Goal: Task Accomplishment & Management: Manage account settings

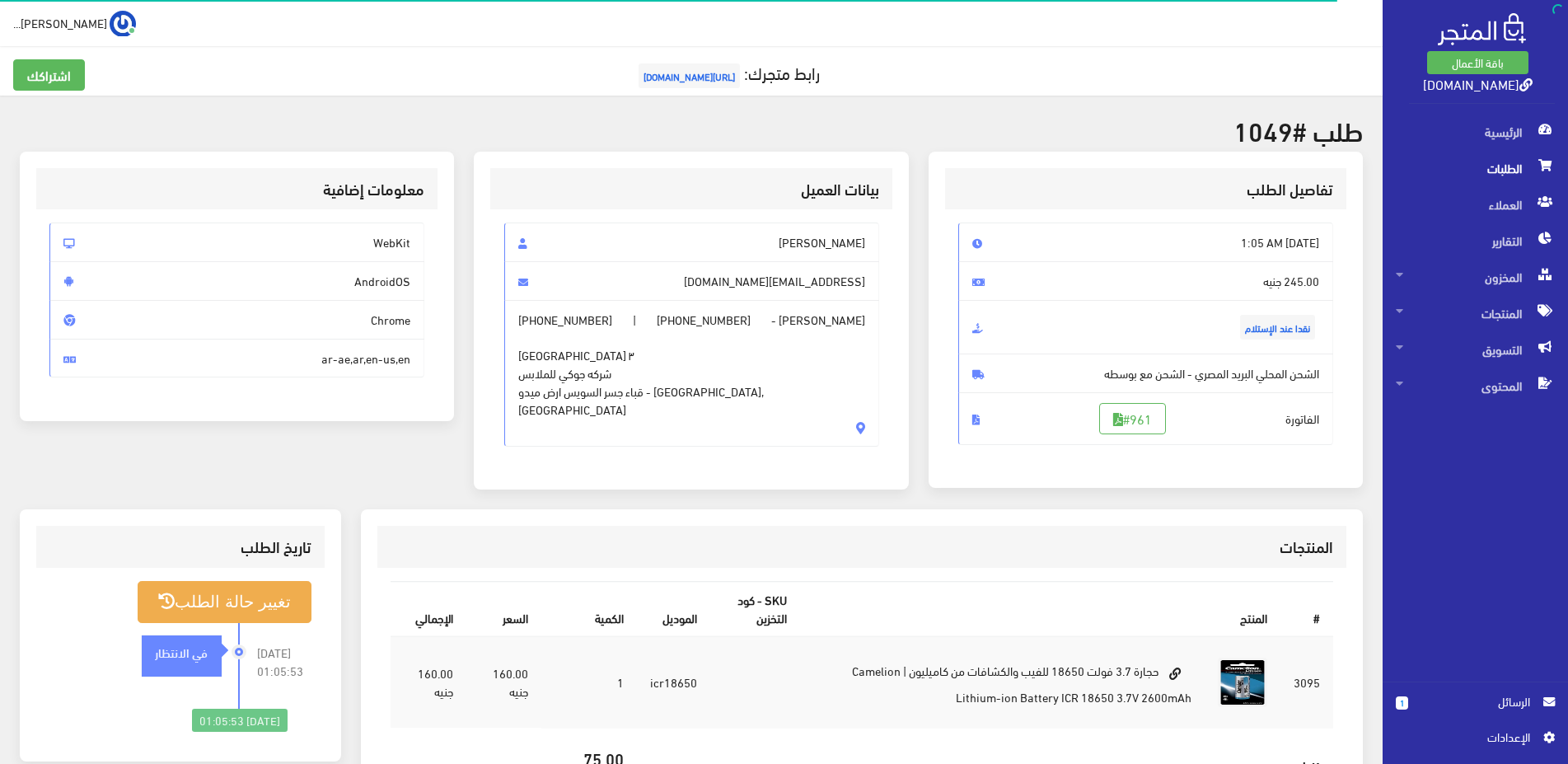
click at [370, 20] on span "الطلبات" at bounding box center [1475, 168] width 159 height 36
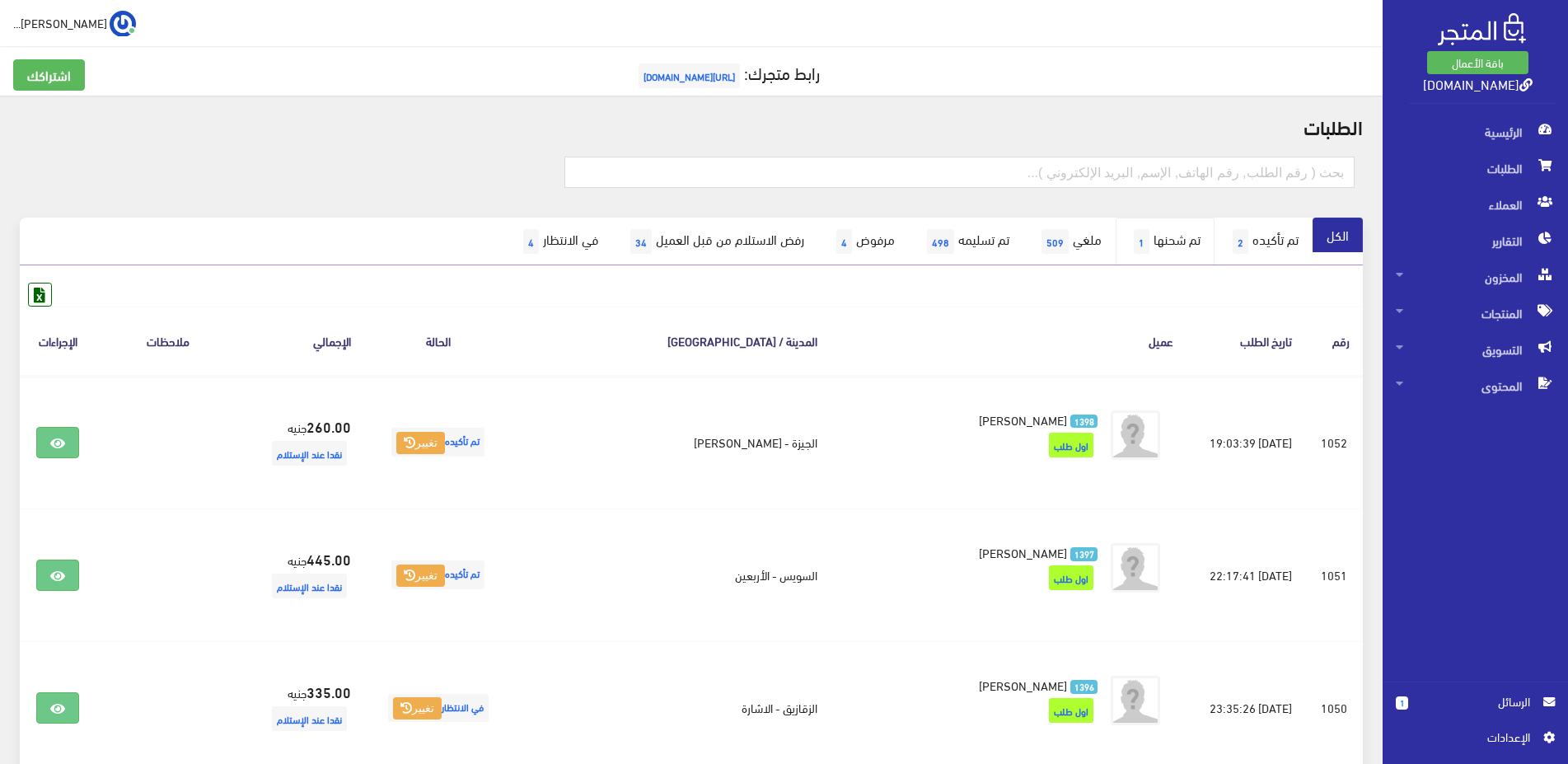
click at [370, 20] on link "تم شحنها 1" at bounding box center [1166, 241] width 99 height 48
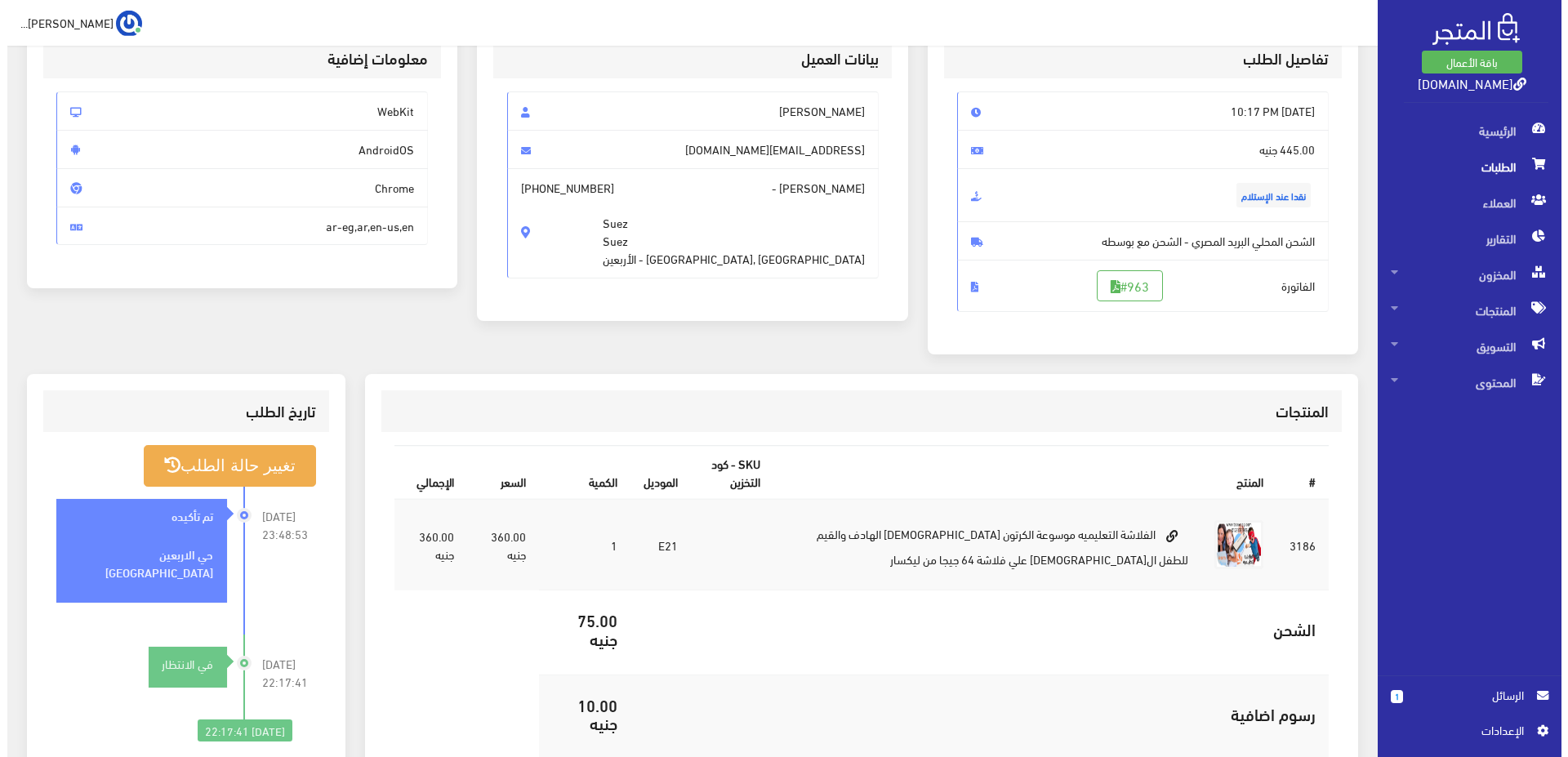
scroll to position [166, 0]
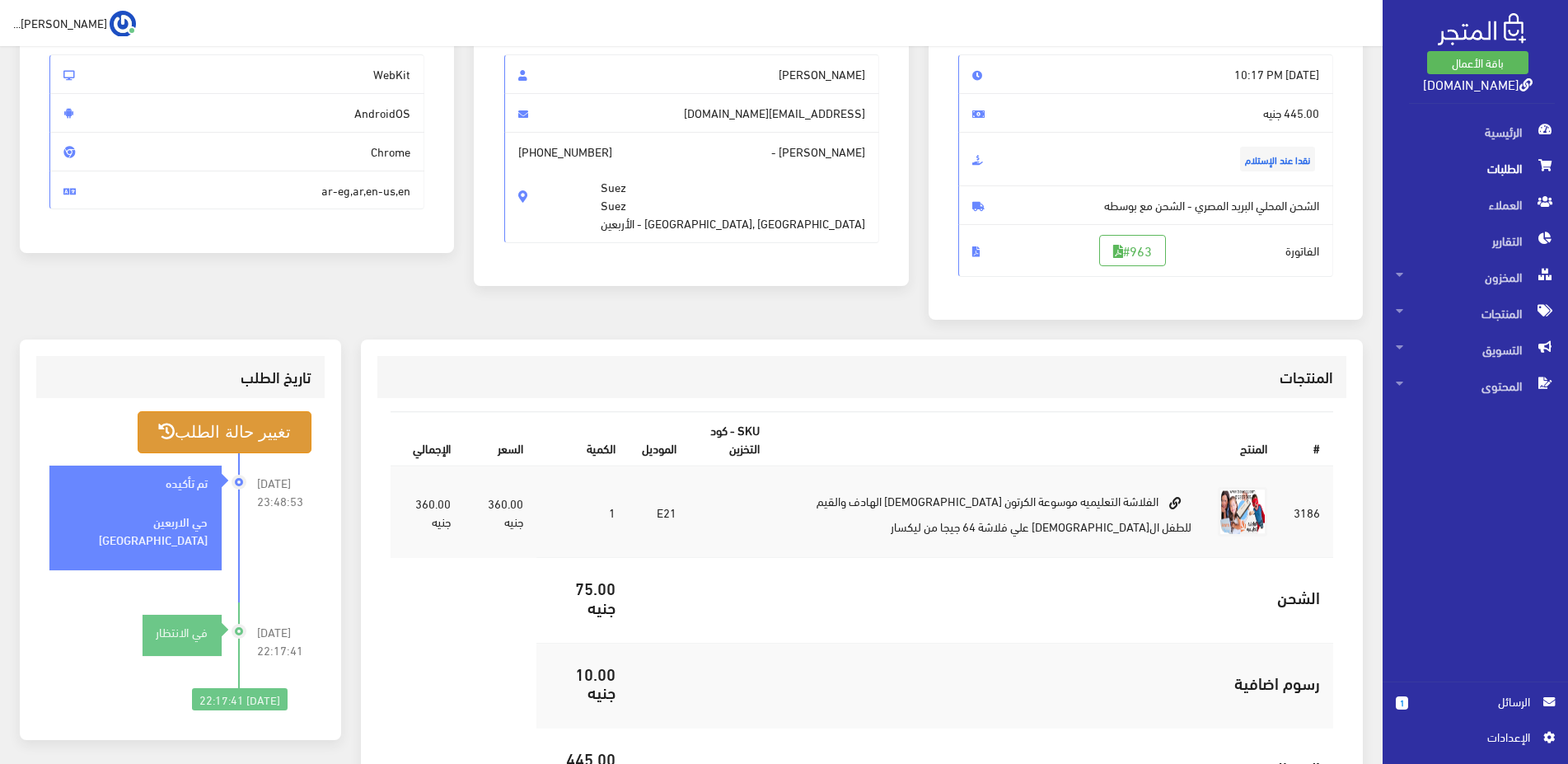
click at [175, 453] on button "تغيير حالة الطلب" at bounding box center [225, 431] width 173 height 42
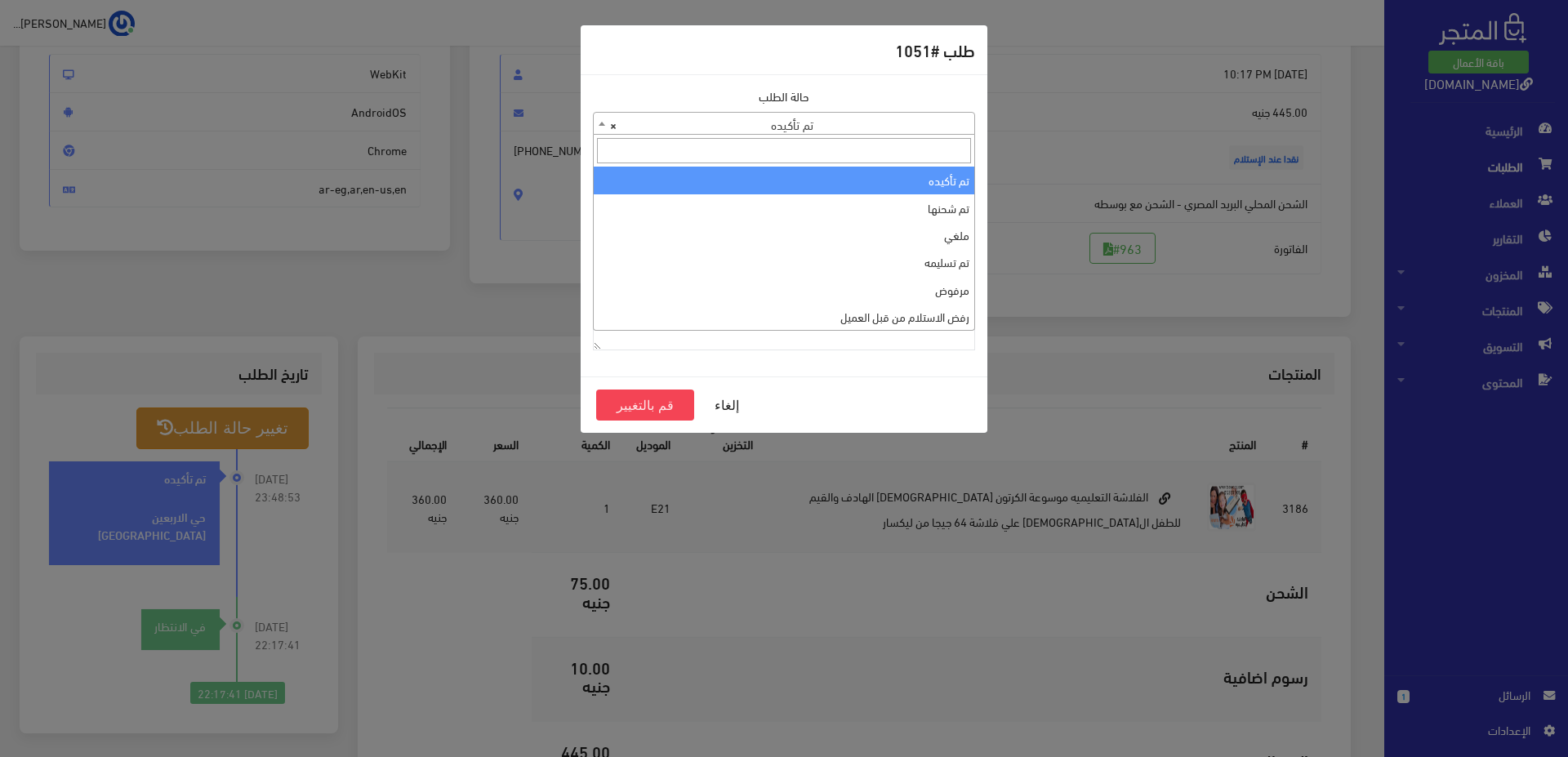
click at [826, 123] on span "× تم تأكيده" at bounding box center [784, 124] width 380 height 23
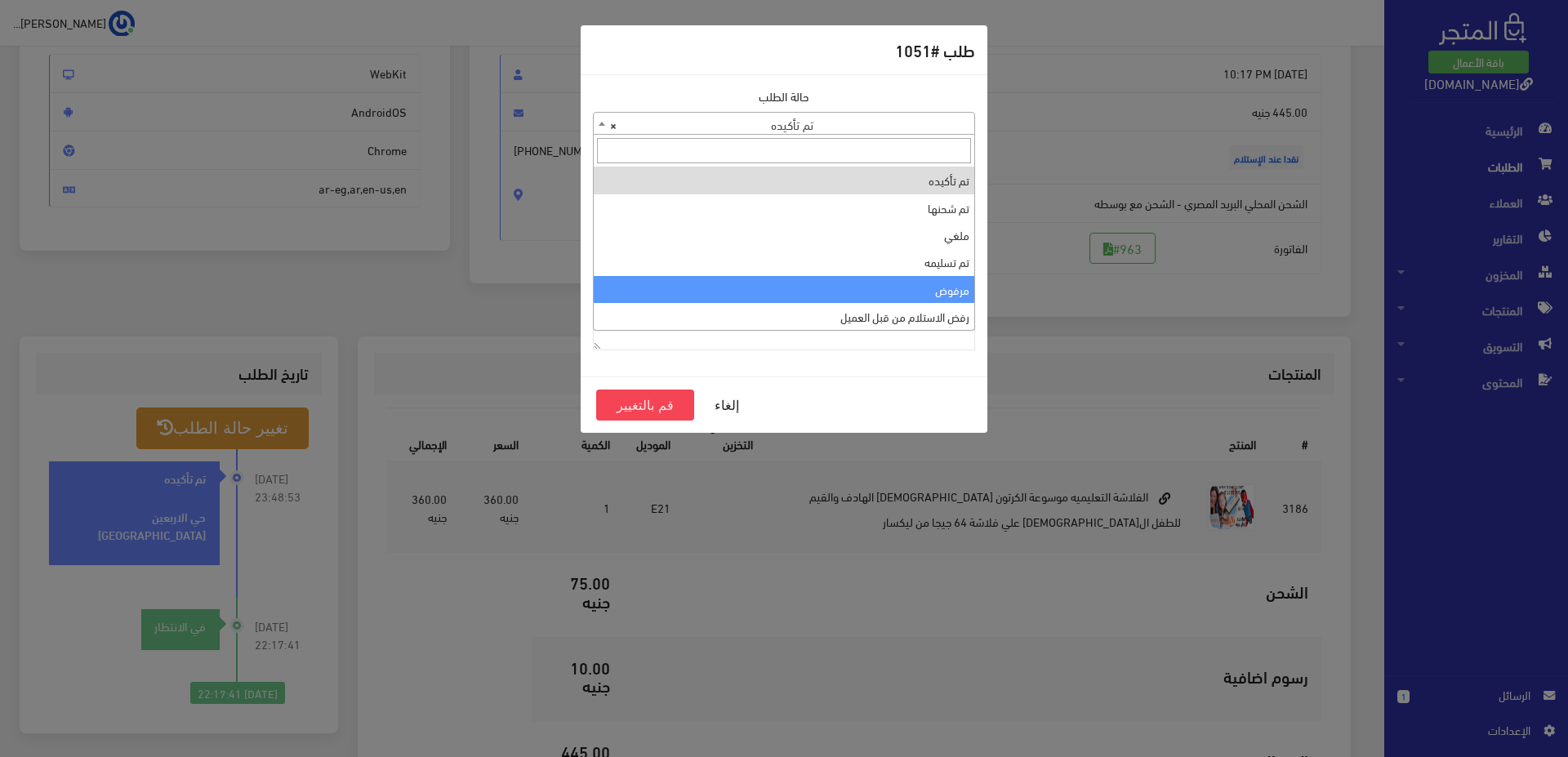
scroll to position [54, 0]
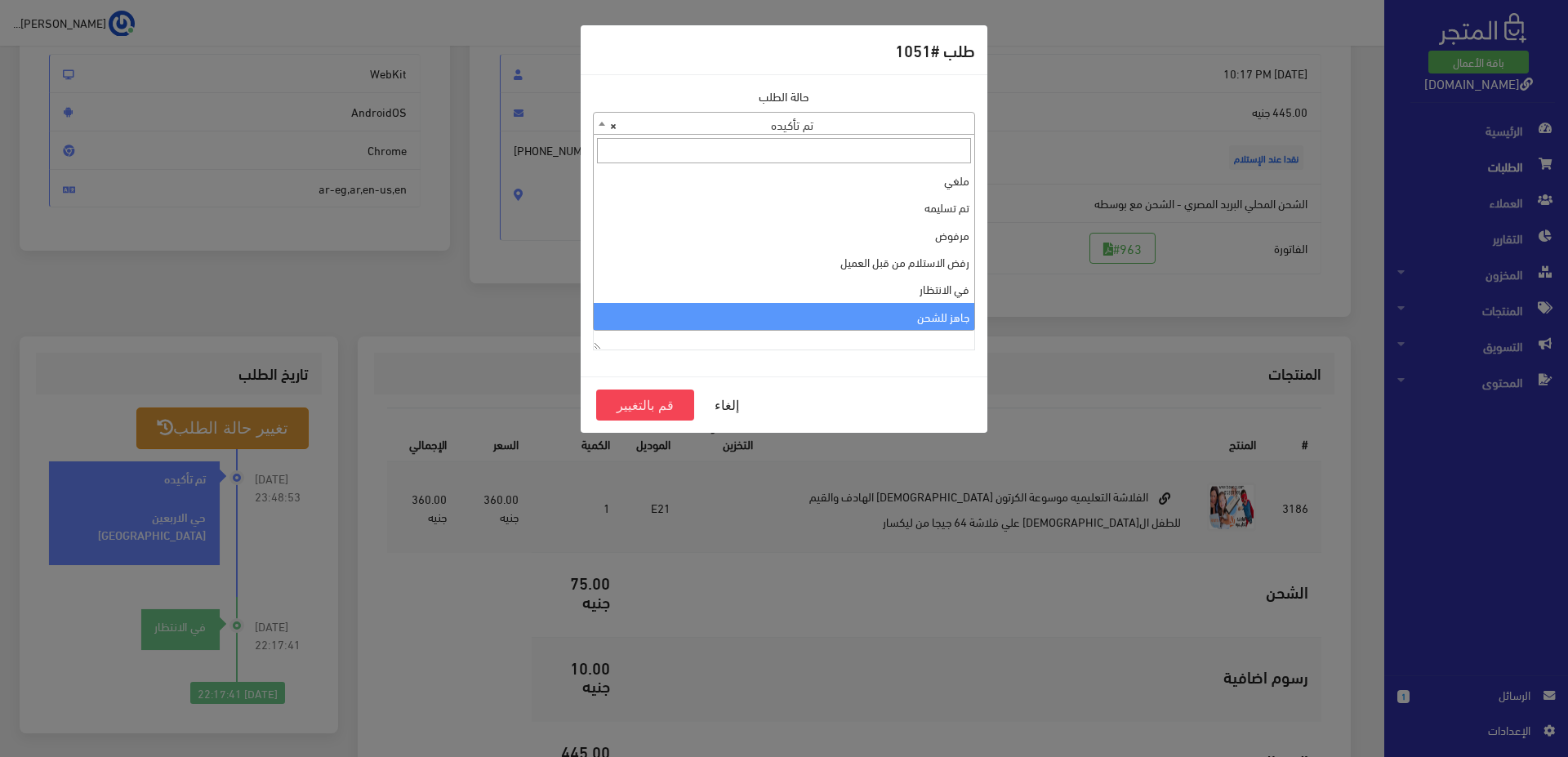
select select "13"
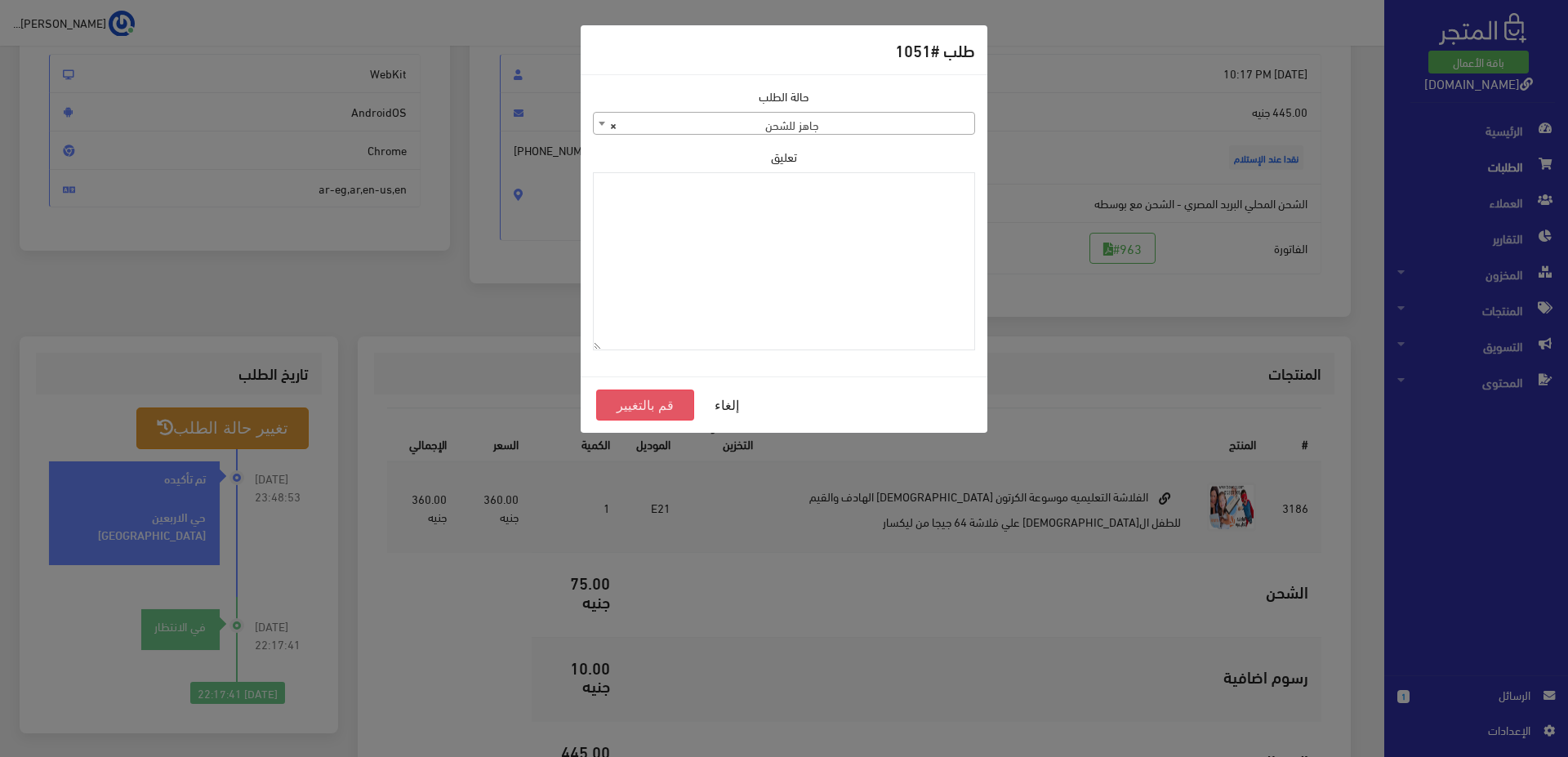
click at [668, 400] on button "قم بالتغيير" at bounding box center [645, 405] width 98 height 31
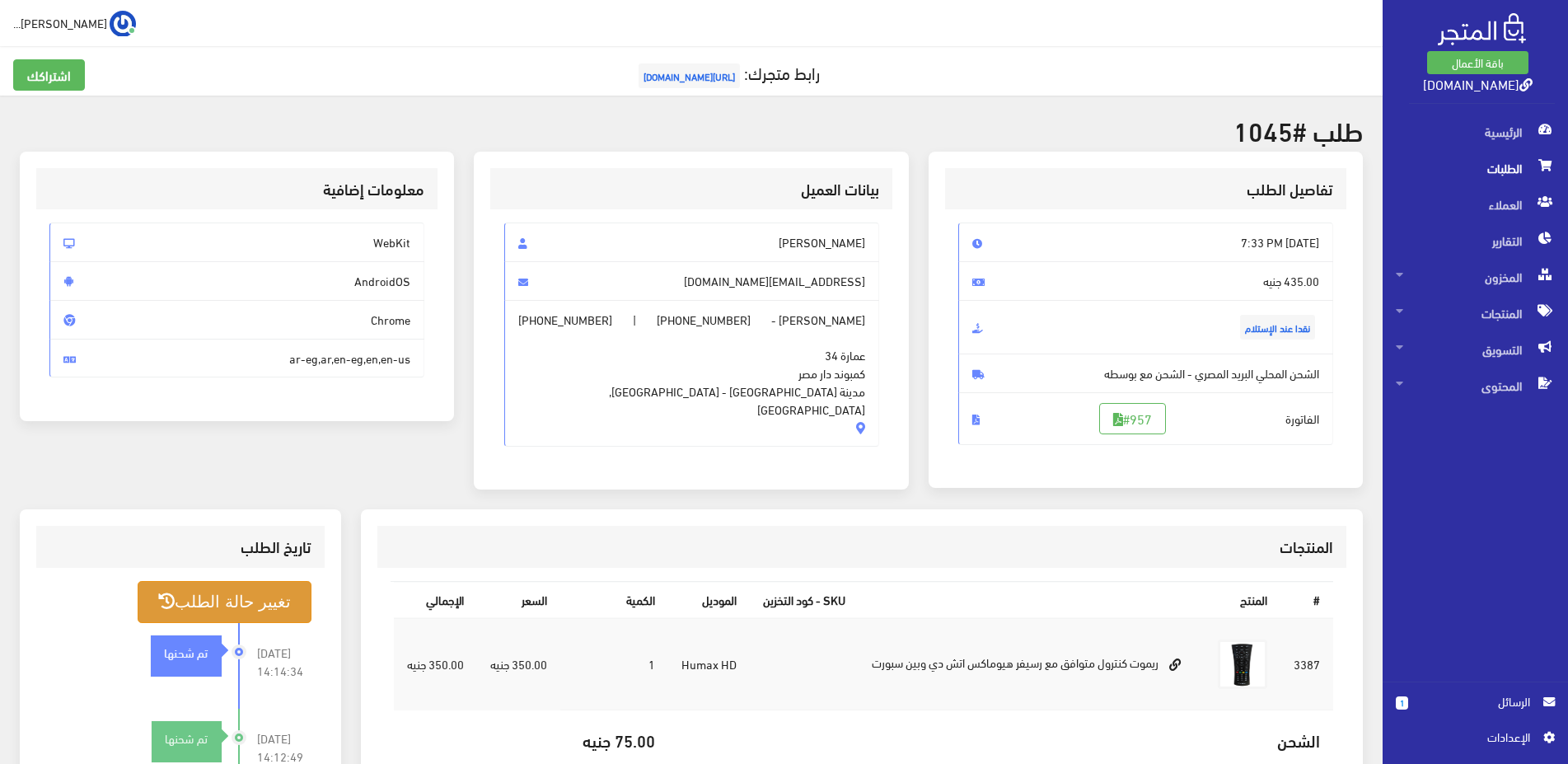
click at [176, 597] on button "تغيير حالة الطلب" at bounding box center [225, 602] width 173 height 42
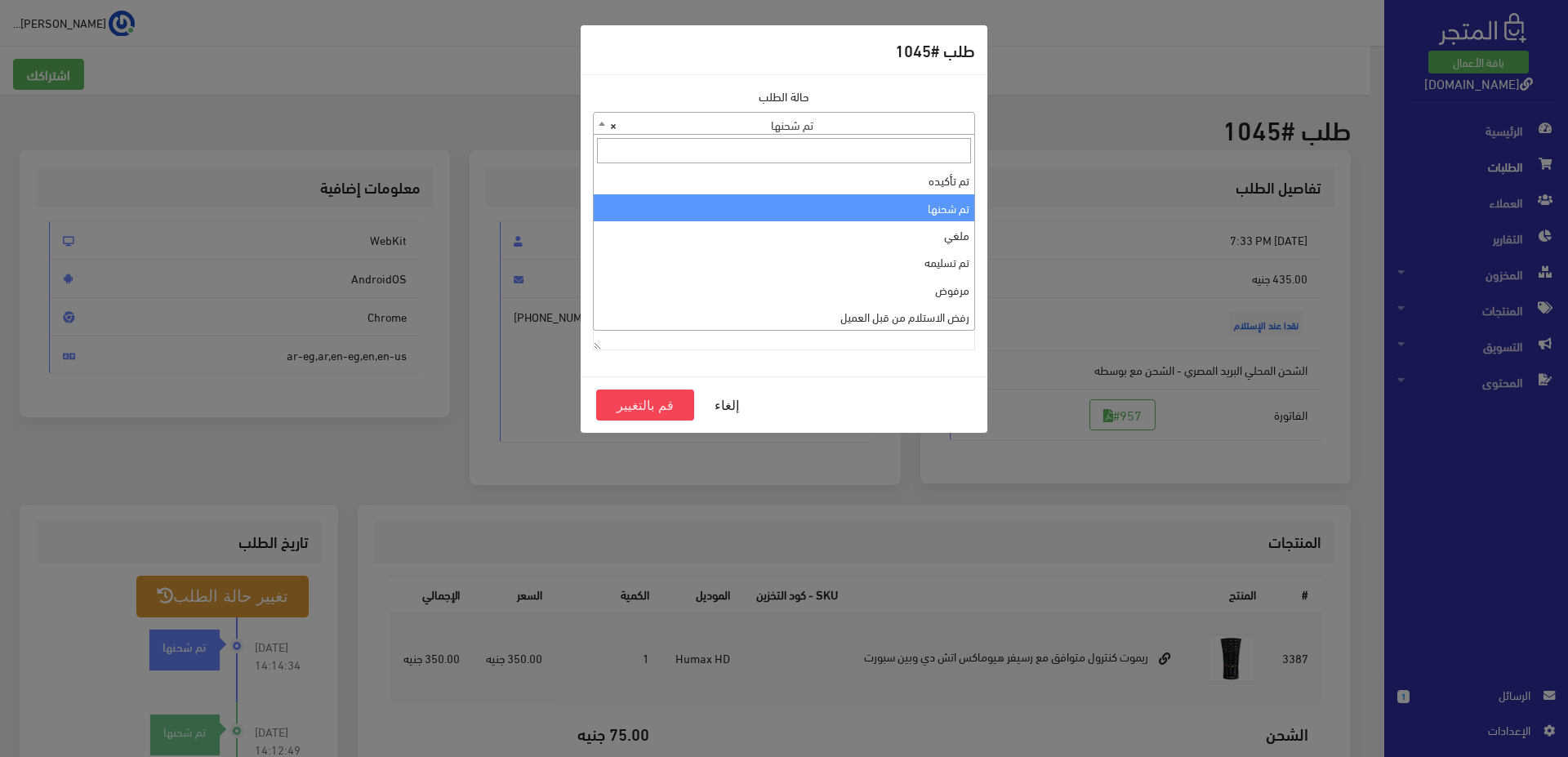
click at [901, 119] on span "× تم شحنها" at bounding box center [784, 124] width 380 height 23
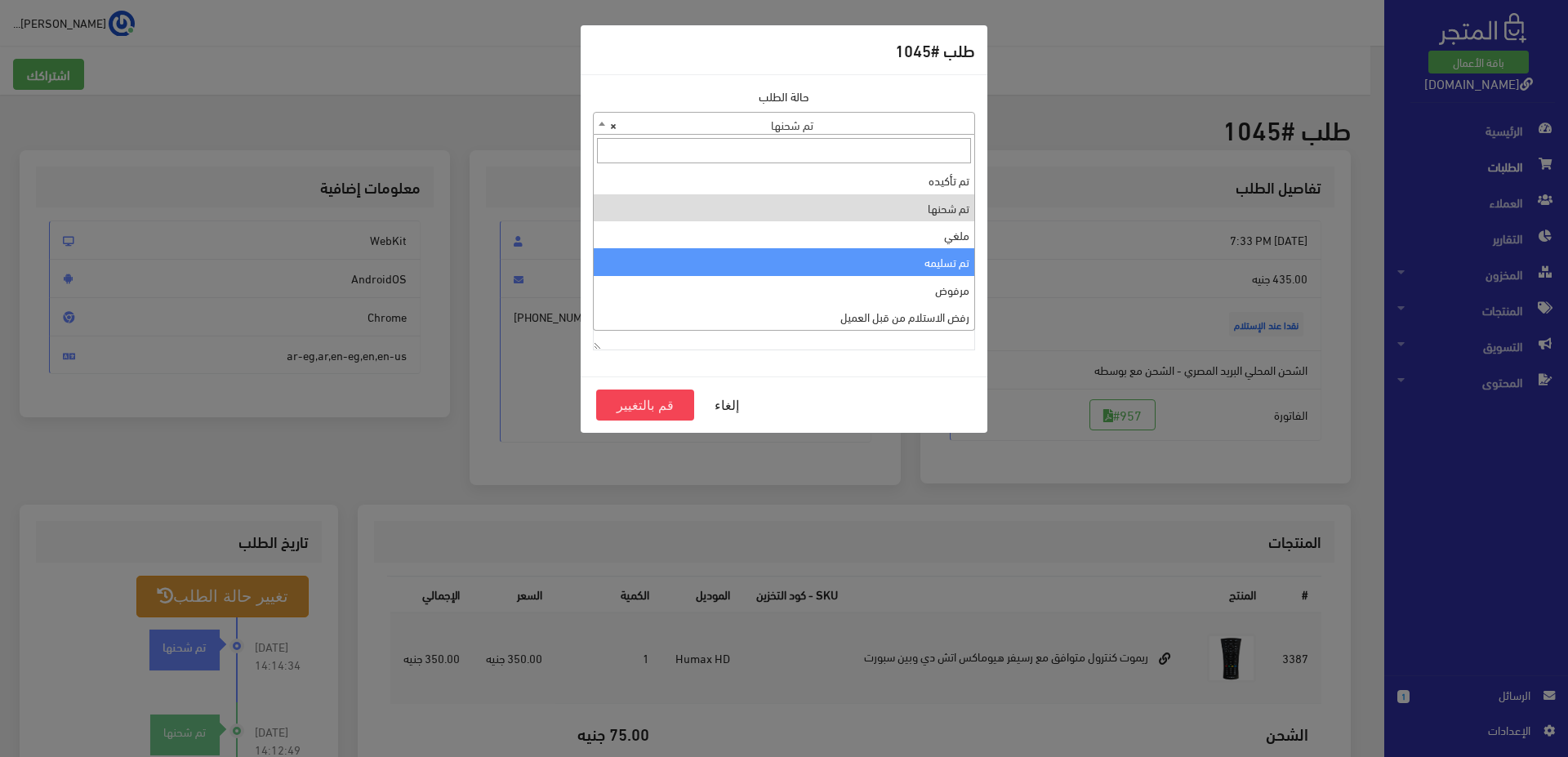
select select "4"
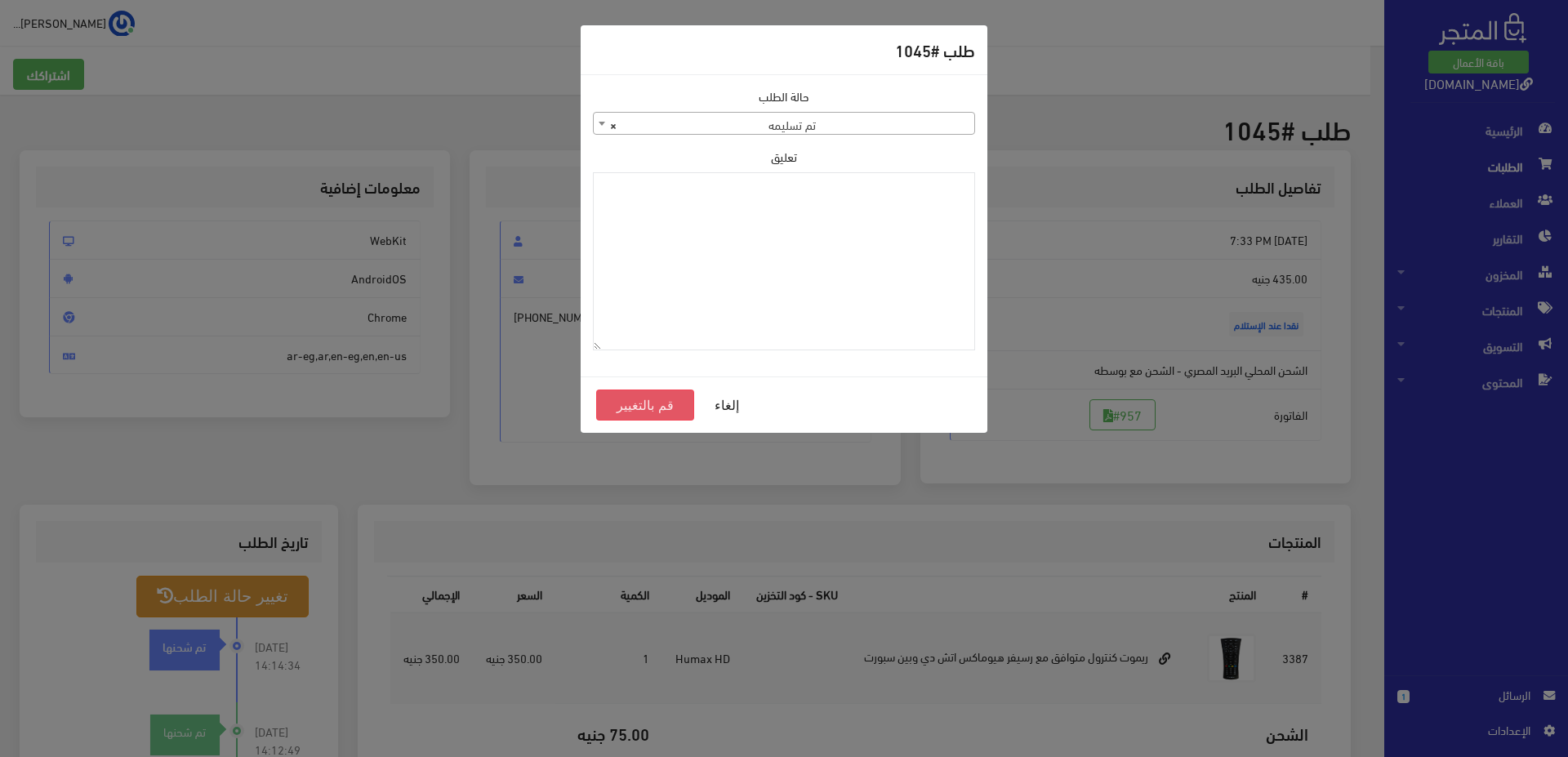
click at [619, 409] on button "قم بالتغيير" at bounding box center [645, 405] width 98 height 31
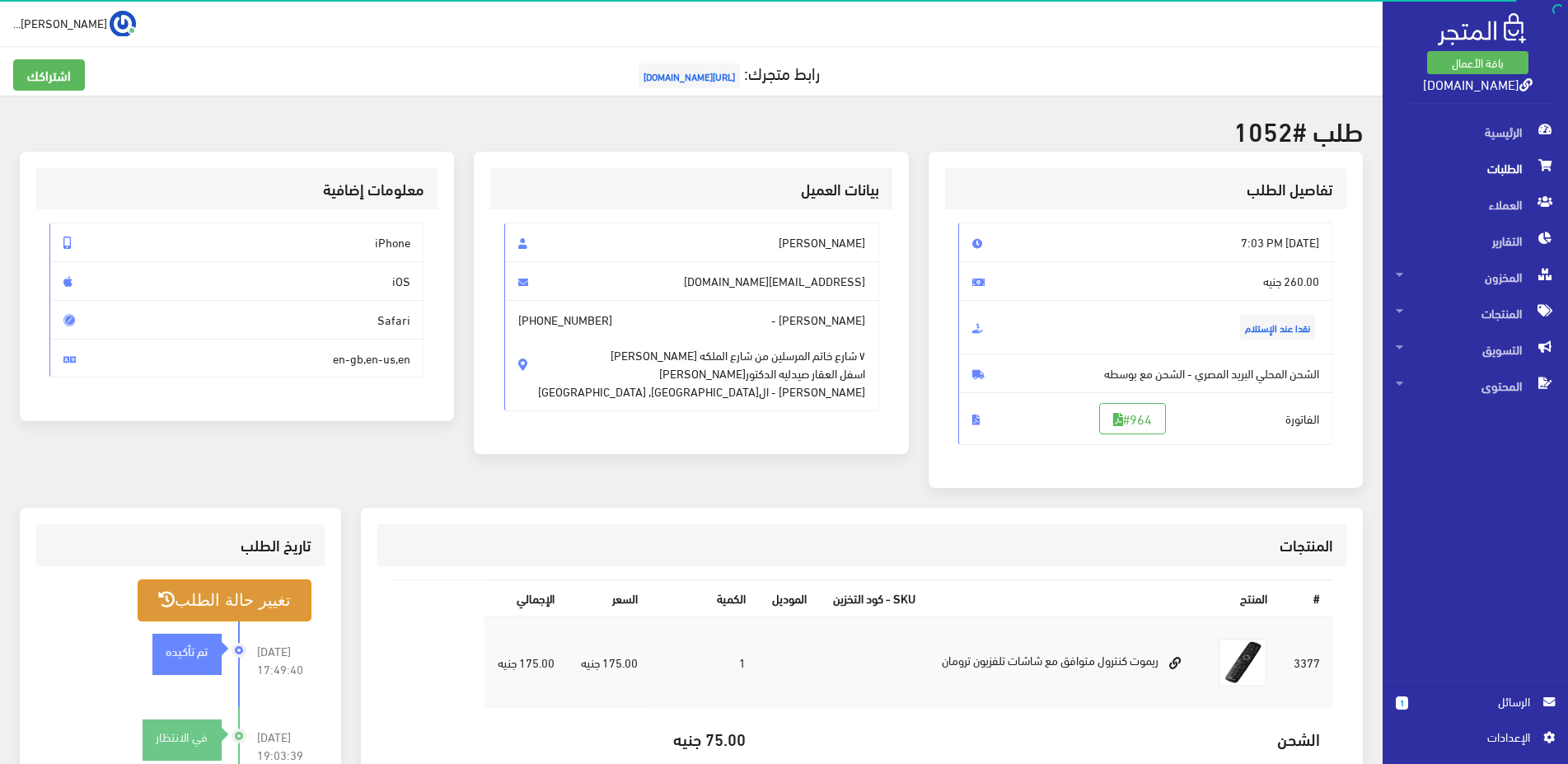
click at [274, 602] on button "تغيير حالة الطلب" at bounding box center [225, 600] width 173 height 42
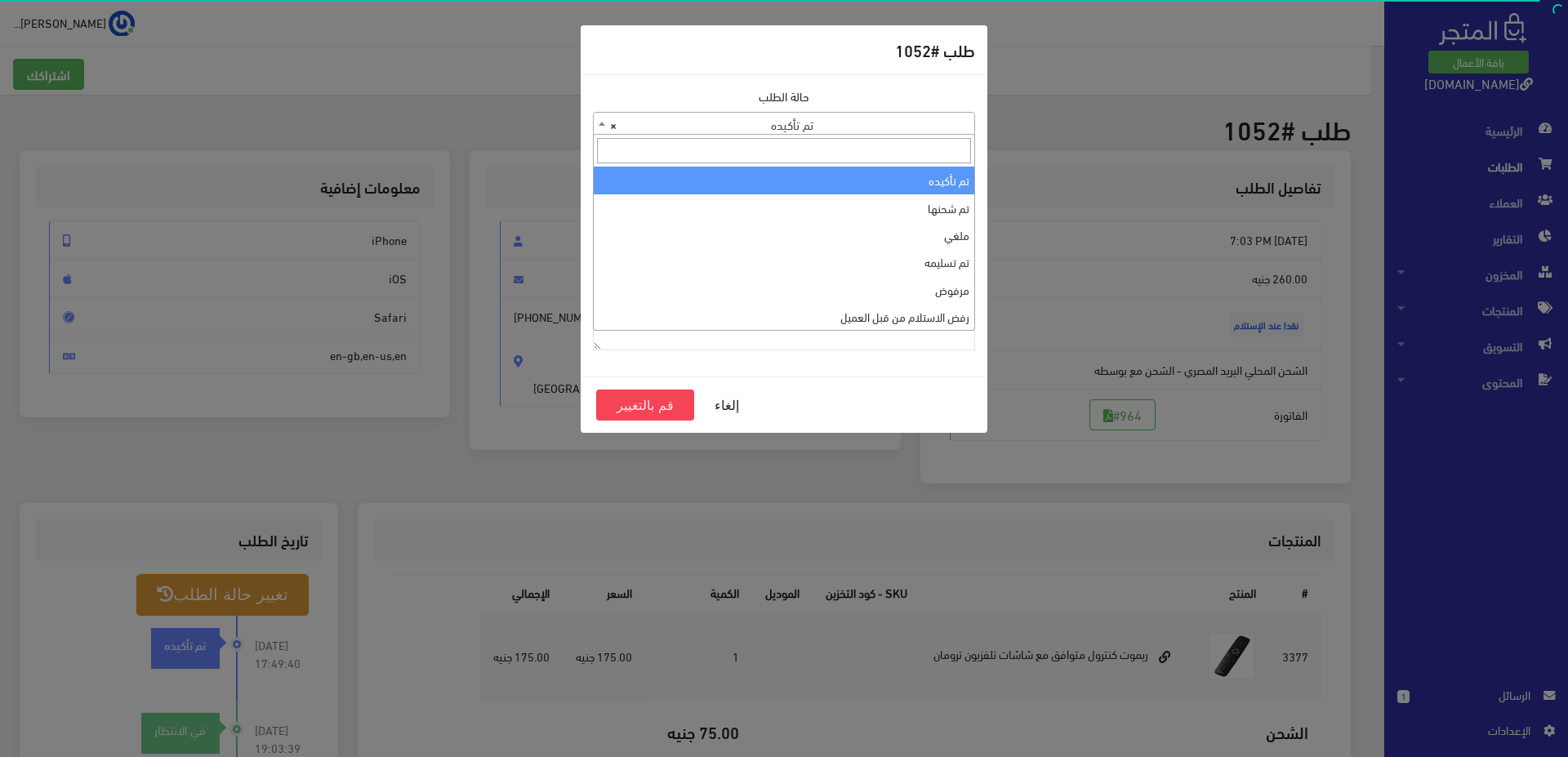
click at [897, 122] on span "× تم تأكيده" at bounding box center [784, 124] width 380 height 23
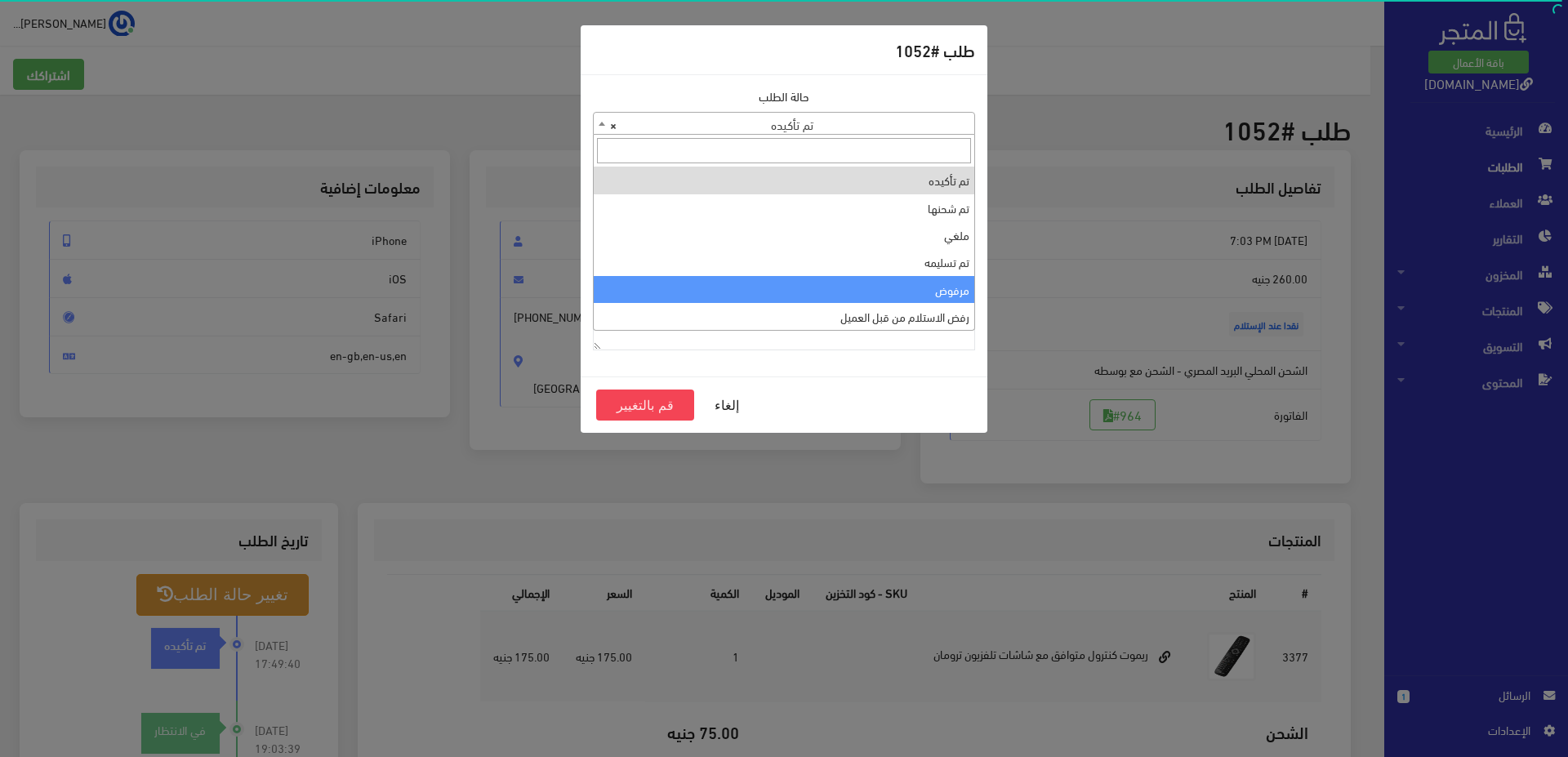
scroll to position [54, 0]
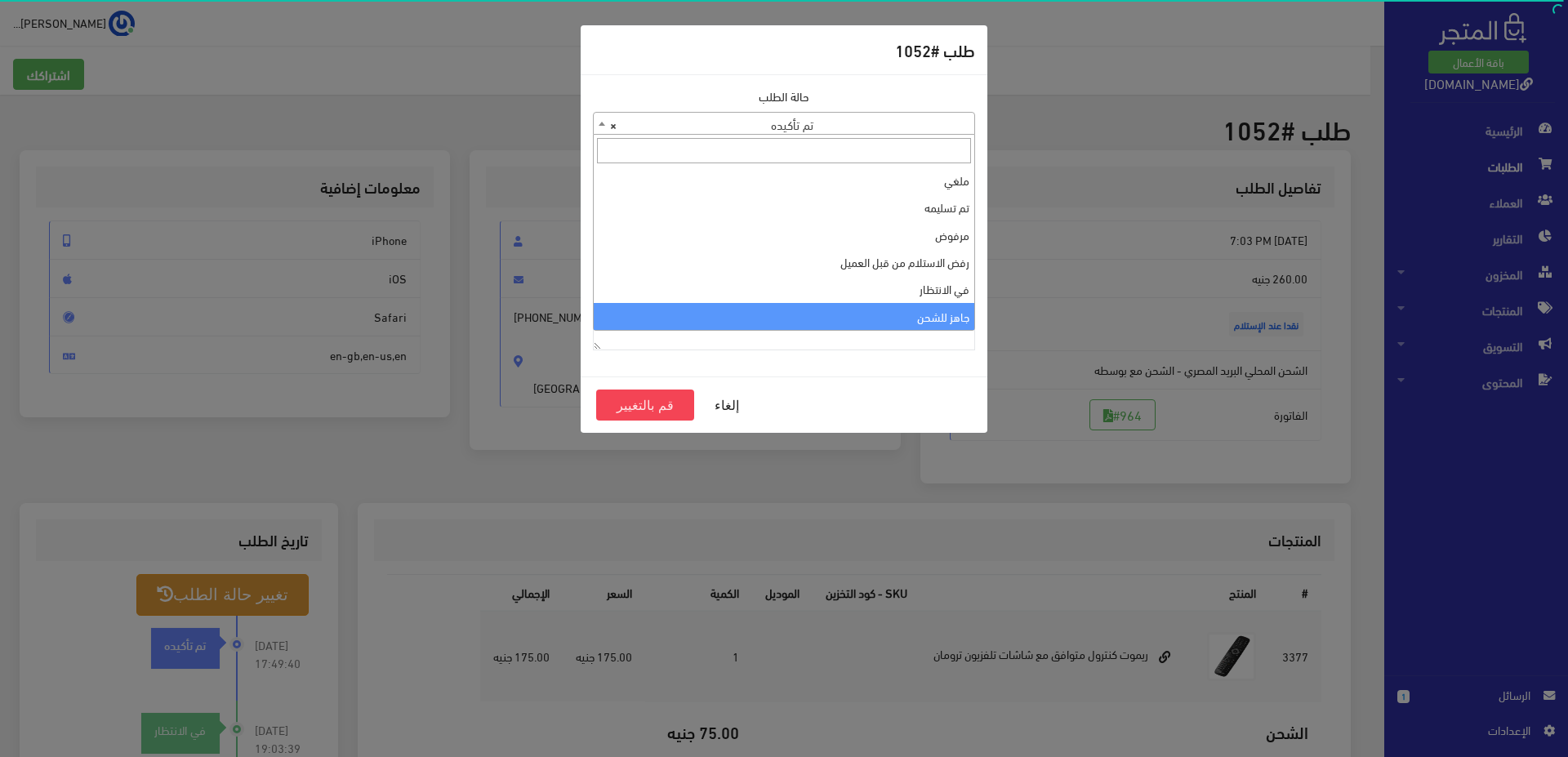
select select "13"
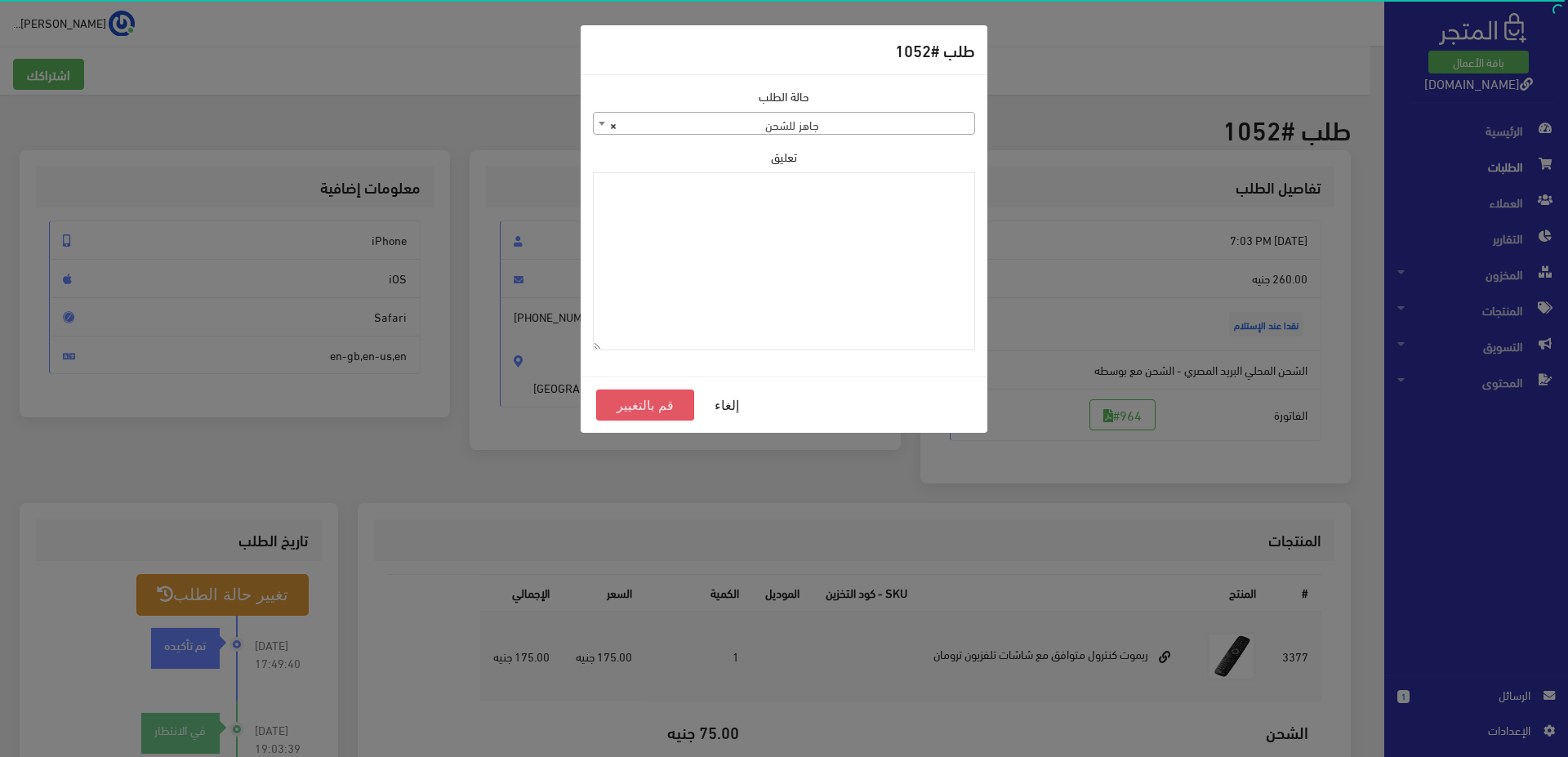
click at [654, 415] on button "قم بالتغيير" at bounding box center [645, 405] width 98 height 31
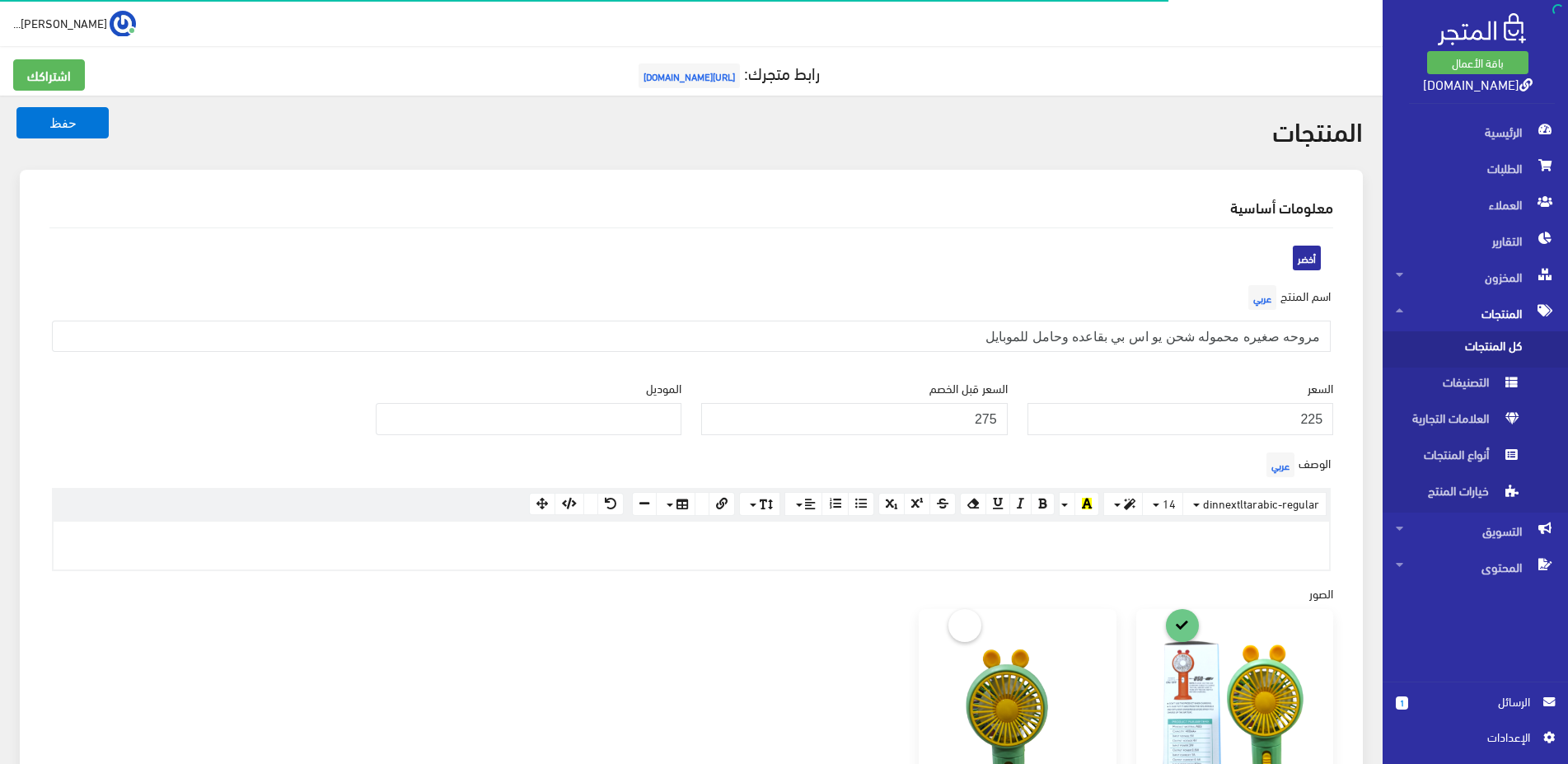
scroll to position [252, 0]
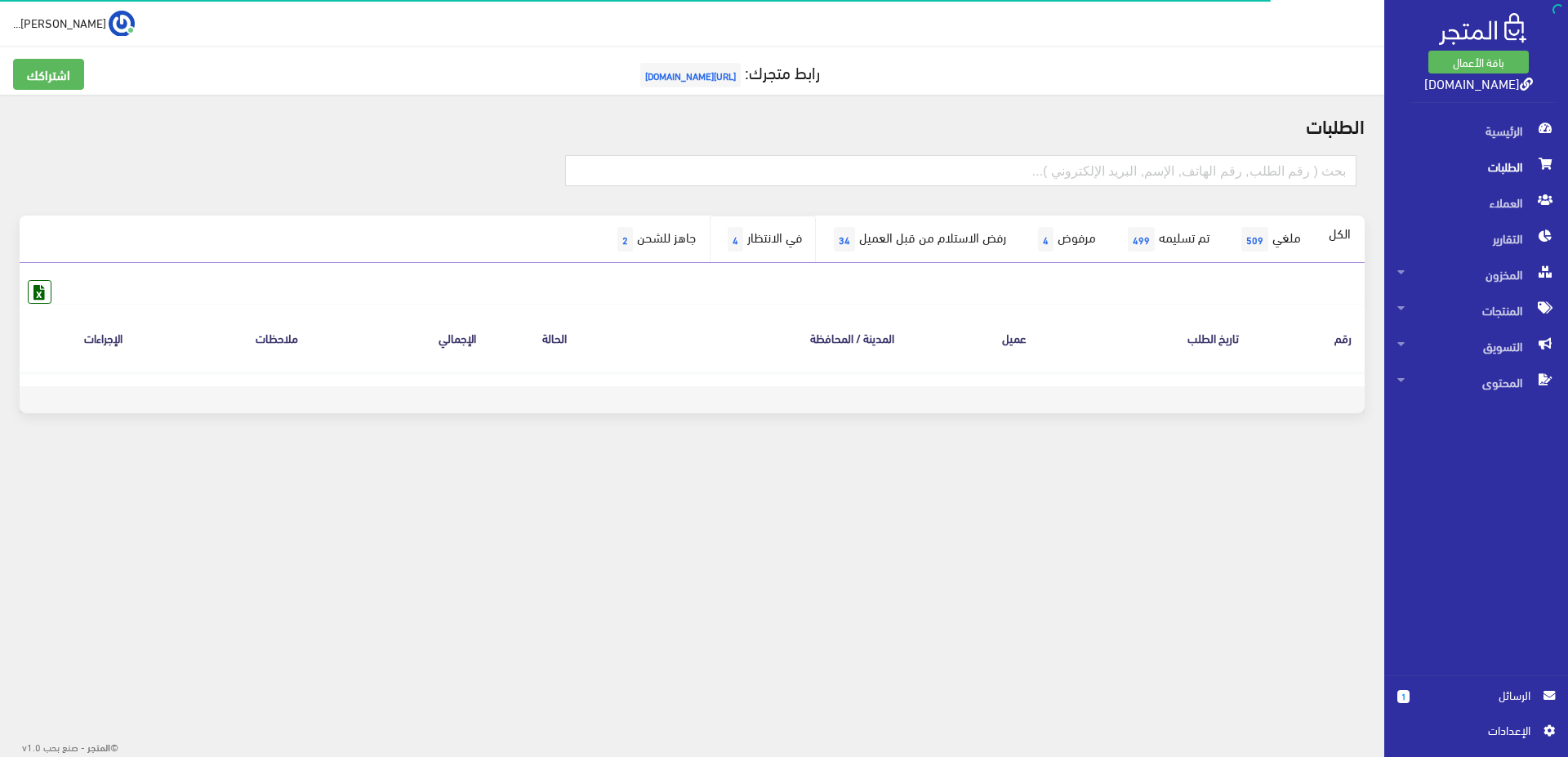
click at [724, 241] on link "في الانتظار 4" at bounding box center [763, 239] width 106 height 47
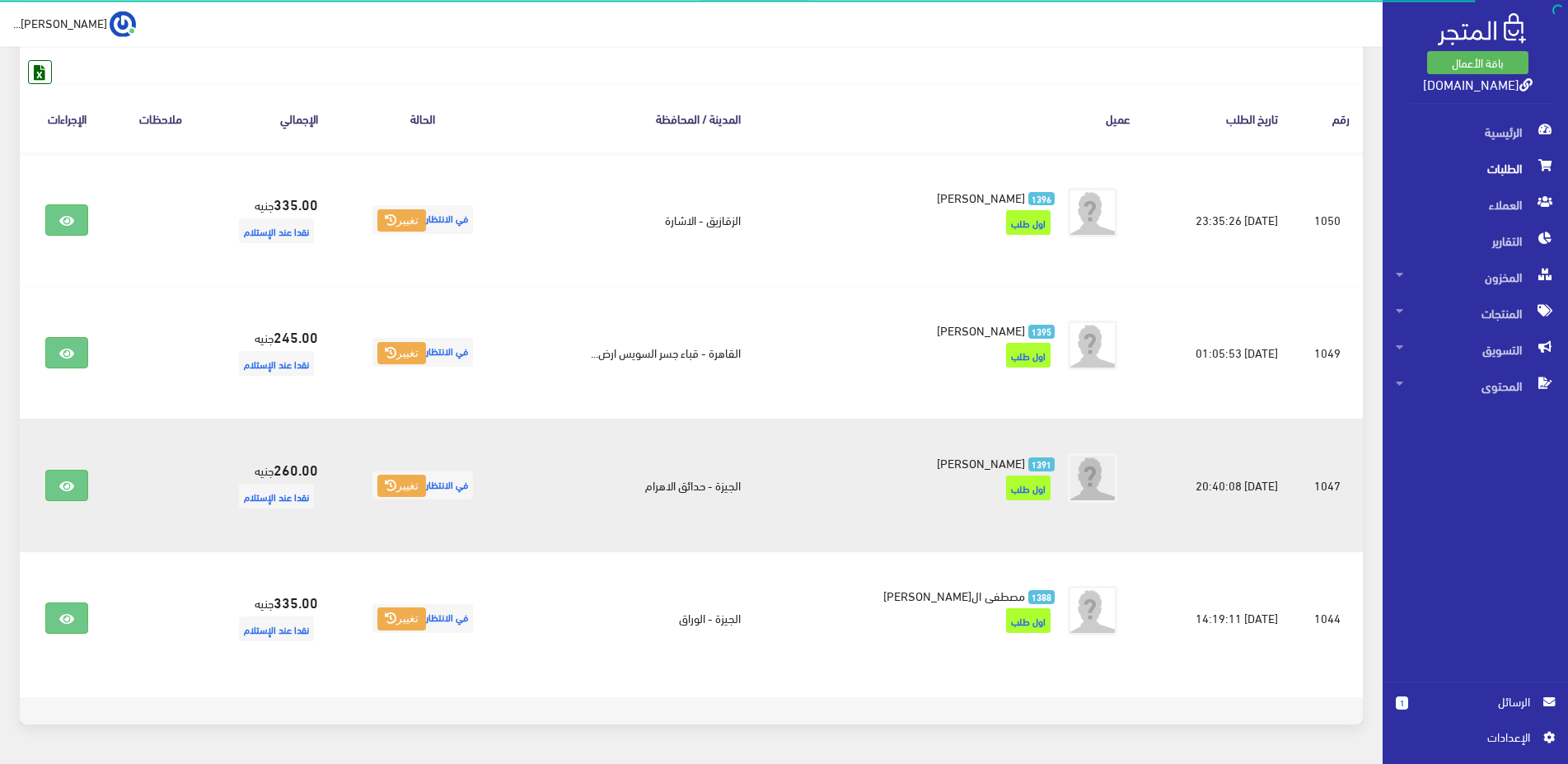
scroll to position [276, 0]
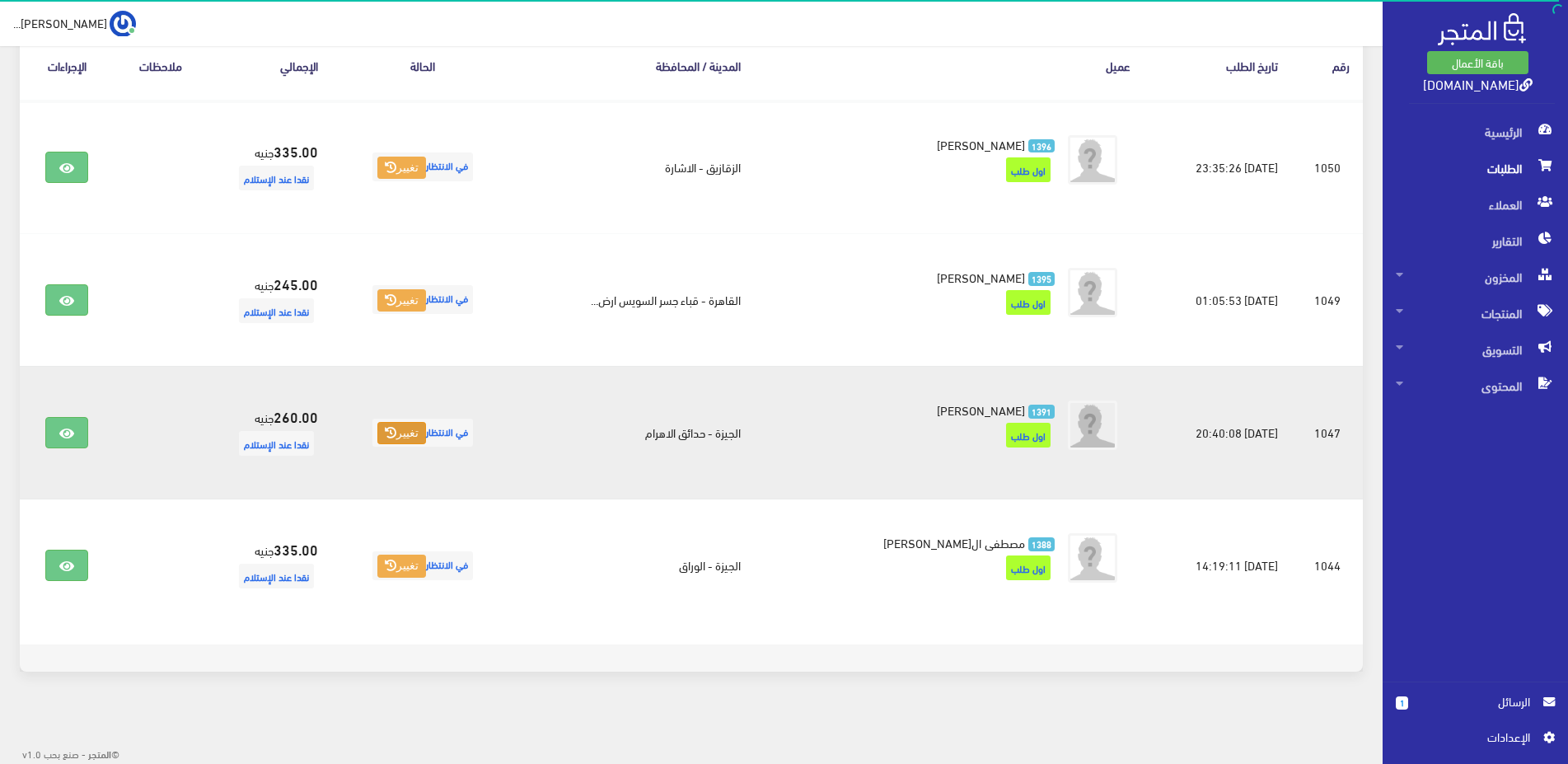
click at [396, 430] on icon at bounding box center [390, 432] width 11 height 11
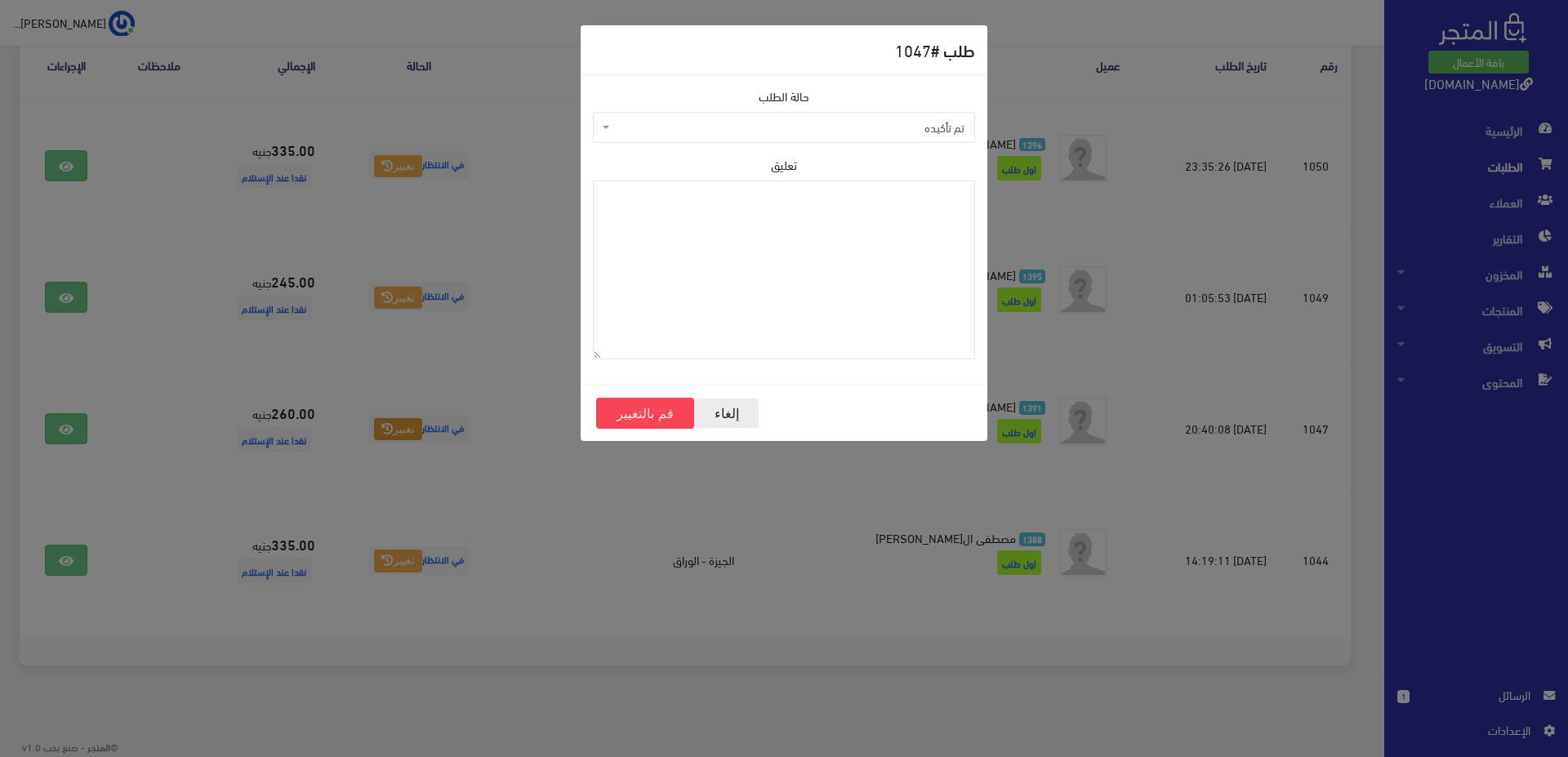
drag, startPoint x: 719, startPoint y: 417, endPoint x: 617, endPoint y: 437, distance: 103.9
click at [719, 416] on button "إلغاء" at bounding box center [727, 414] width 66 height 31
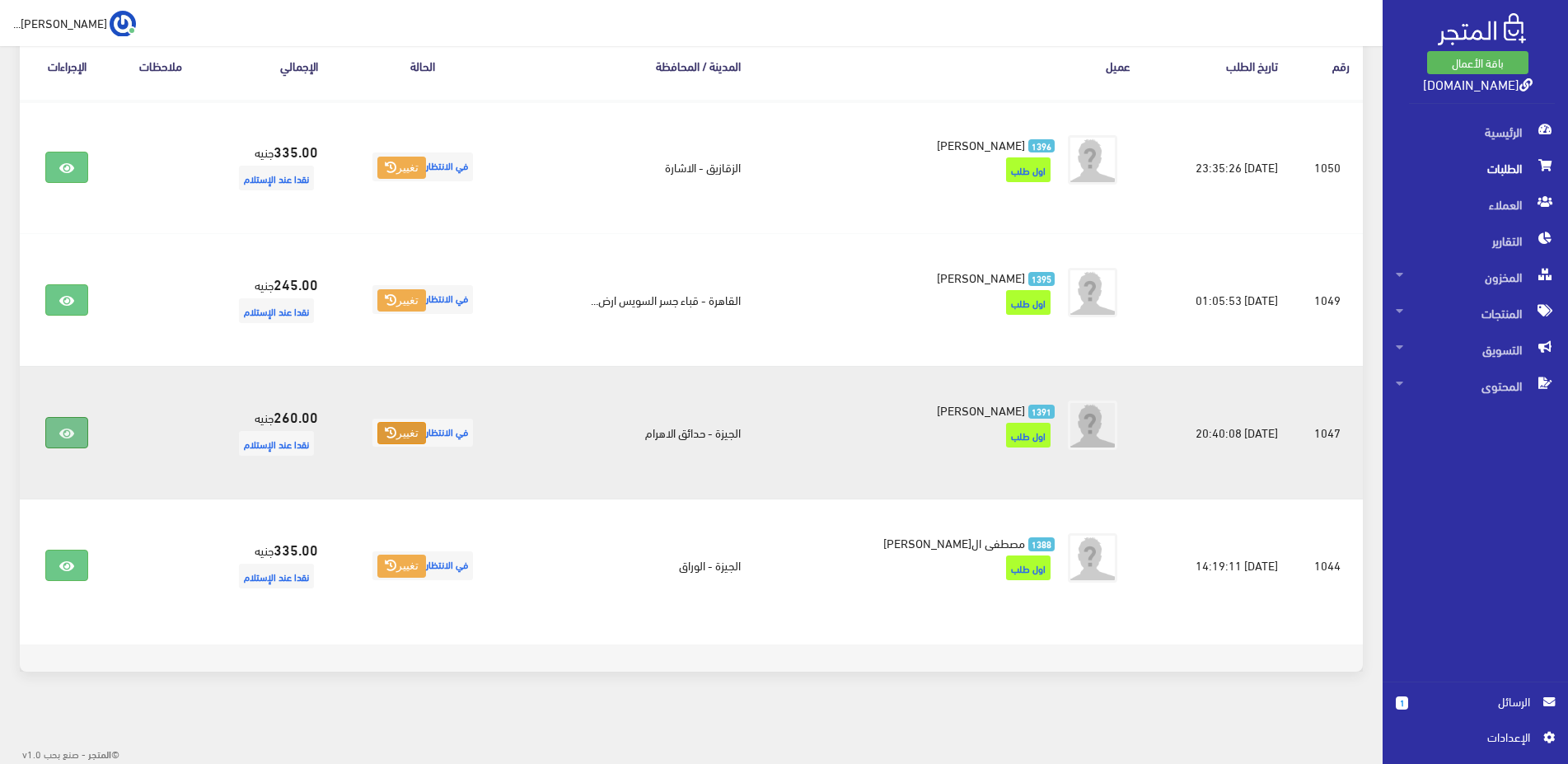
click at [63, 439] on icon at bounding box center [67, 433] width 15 height 13
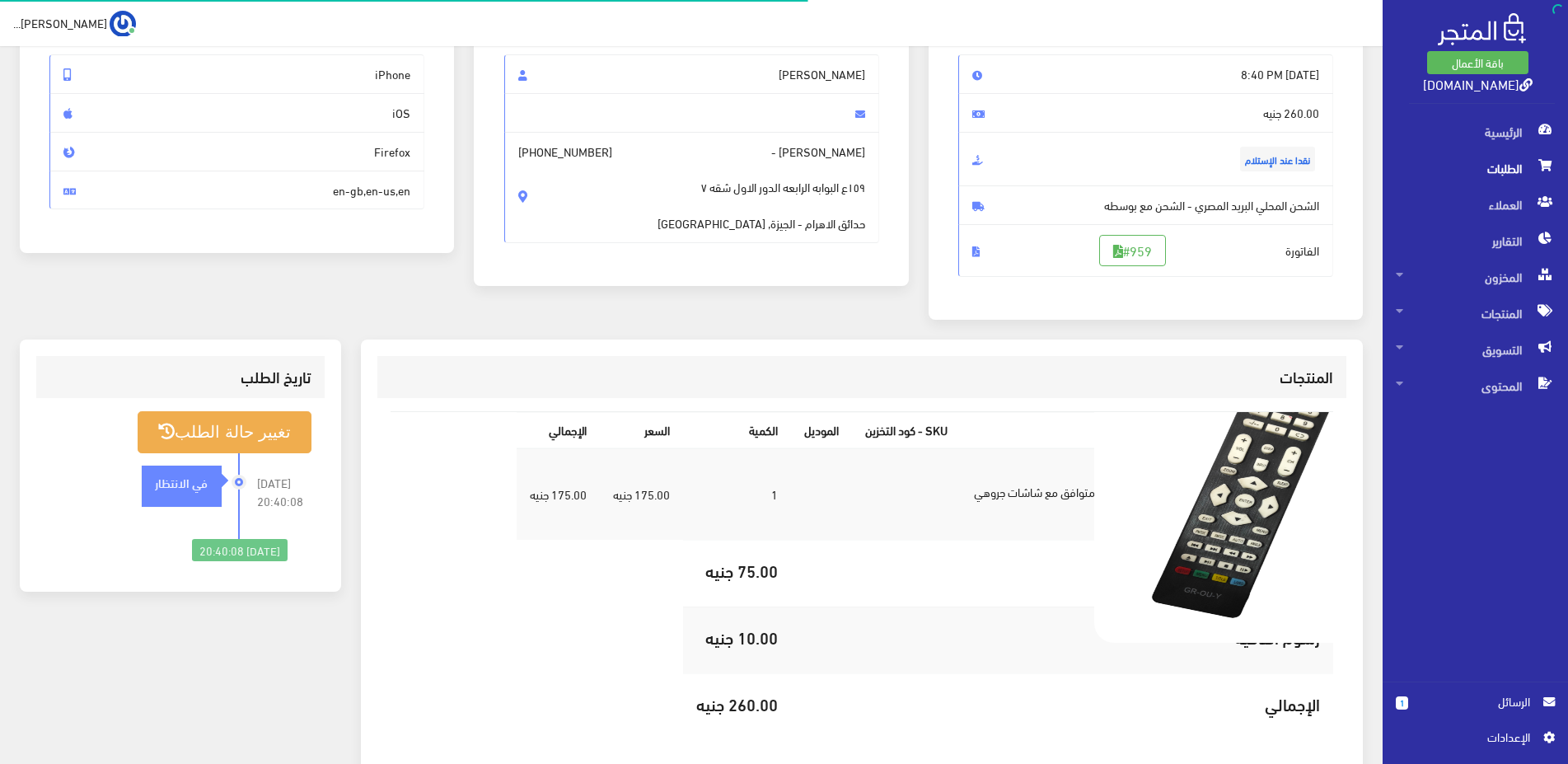
scroll to position [168, 0]
